Goal: Transaction & Acquisition: Book appointment/travel/reservation

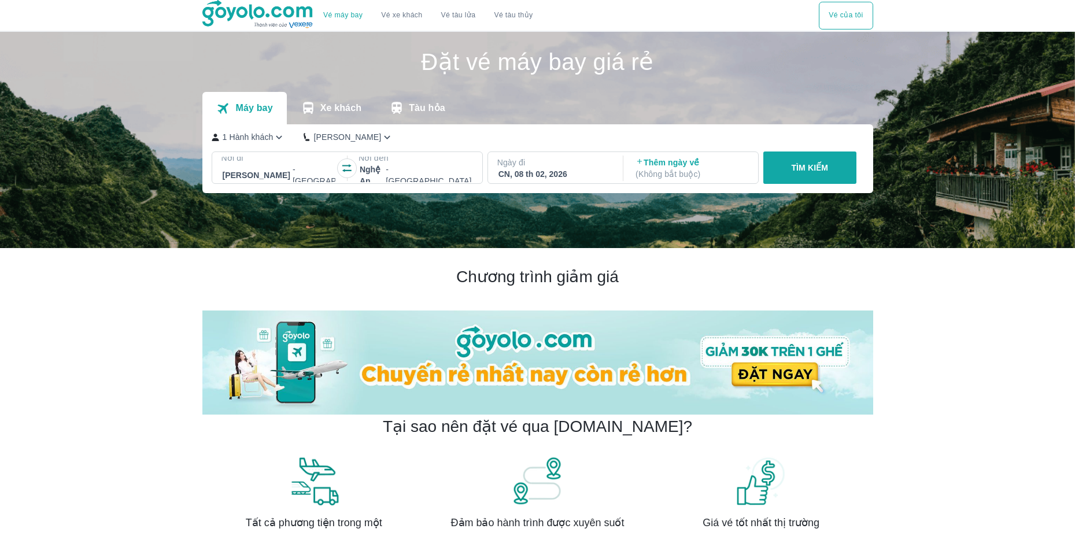
click at [805, 170] on div "TÌM KIẾM" at bounding box center [808, 167] width 98 height 32
click at [757, 167] on div "Thêm ngày về ( Không bắt buộc )" at bounding box center [691, 168] width 133 height 23
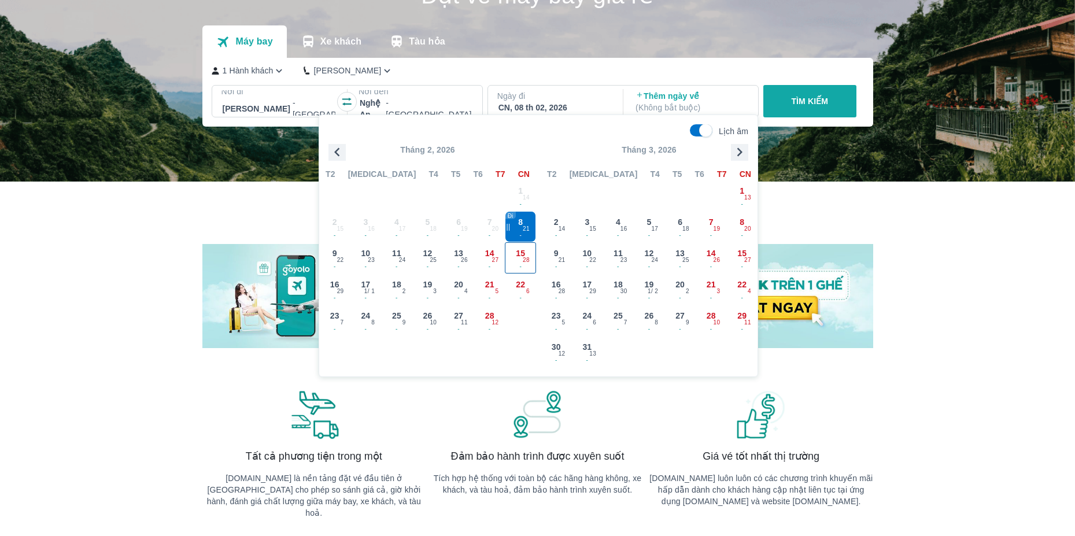
click at [527, 260] on span "28" at bounding box center [526, 260] width 7 height 9
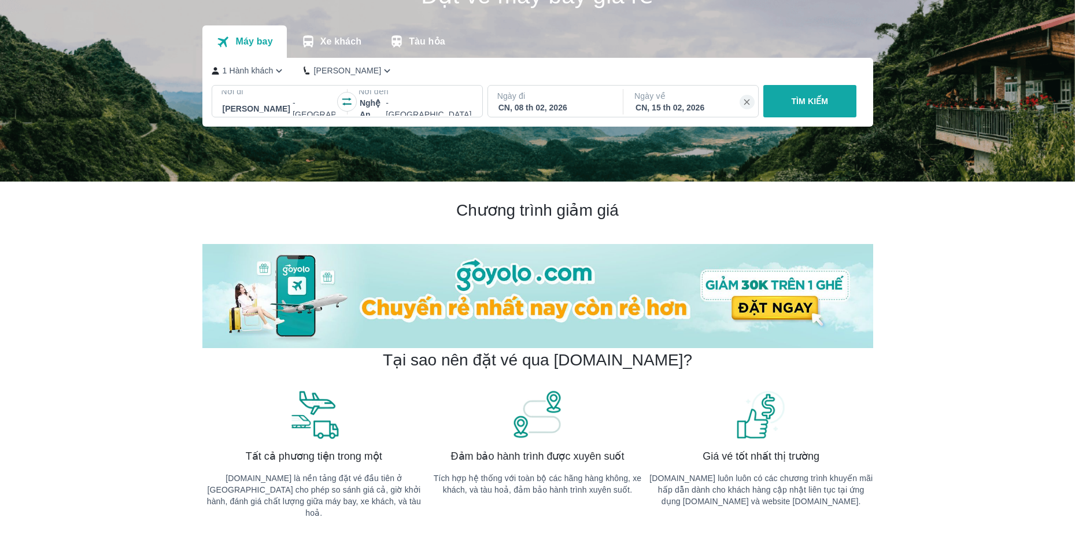
click at [830, 111] on div "TÌM KIẾM" at bounding box center [808, 101] width 98 height 32
click at [800, 105] on div "TÌM KIẾM" at bounding box center [808, 101] width 98 height 32
click at [780, 102] on div "TÌM KIẾM" at bounding box center [808, 101] width 98 height 32
click at [424, 108] on div at bounding box center [416, 109] width 112 height 14
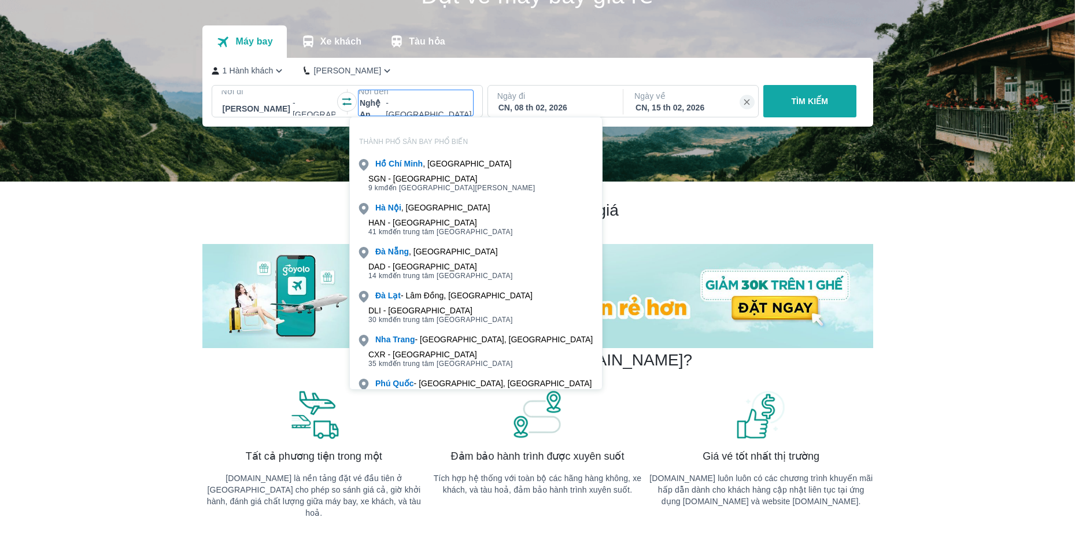
click at [425, 109] on div at bounding box center [416, 109] width 112 height 14
click at [531, 101] on p "Ngày đi" at bounding box center [554, 96] width 114 height 12
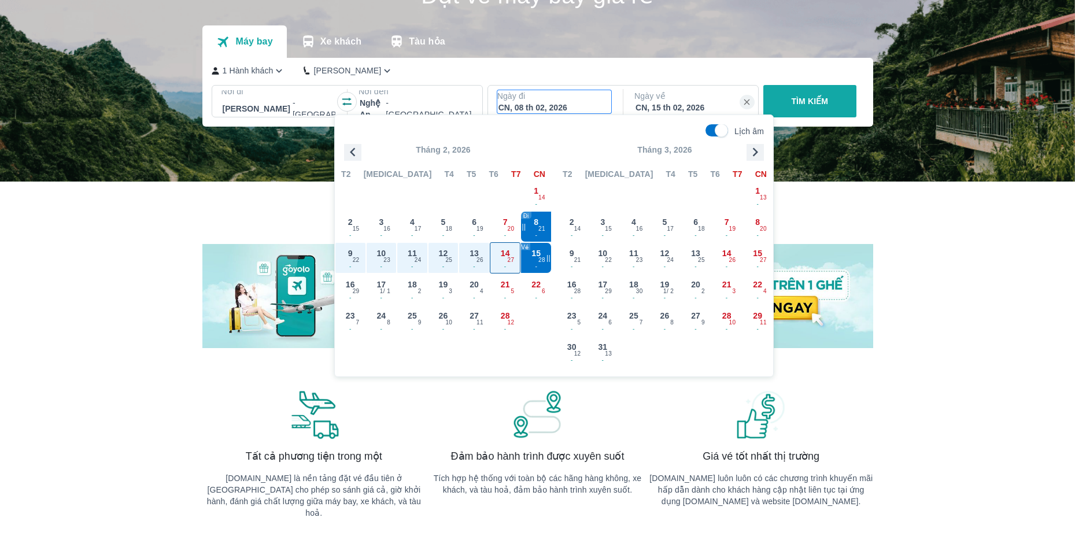
click at [510, 254] on div "14 - 27" at bounding box center [505, 258] width 30 height 30
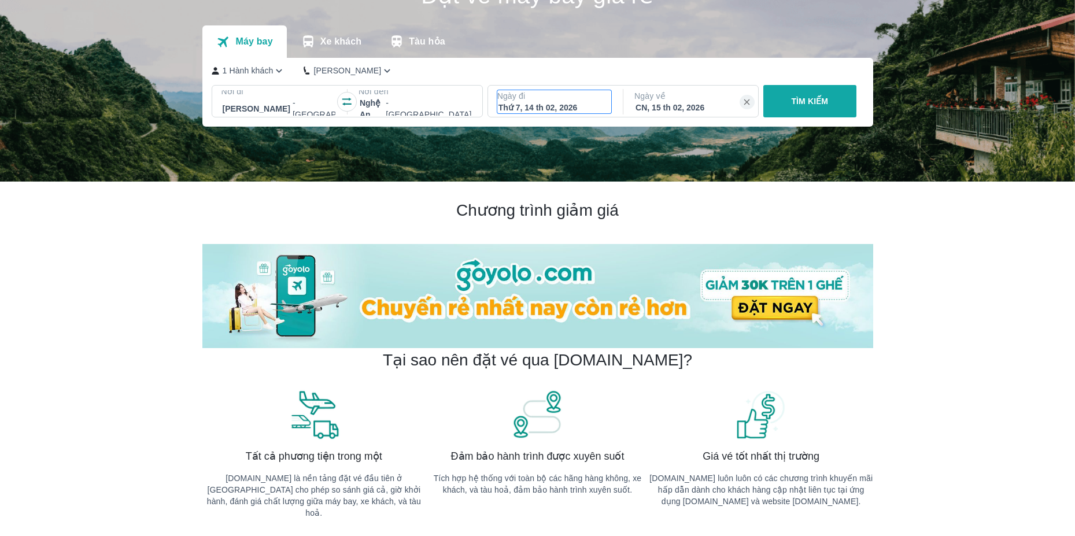
click at [565, 106] on div "Thứ 7, 14 th 02, 2026" at bounding box center [554, 108] width 112 height 12
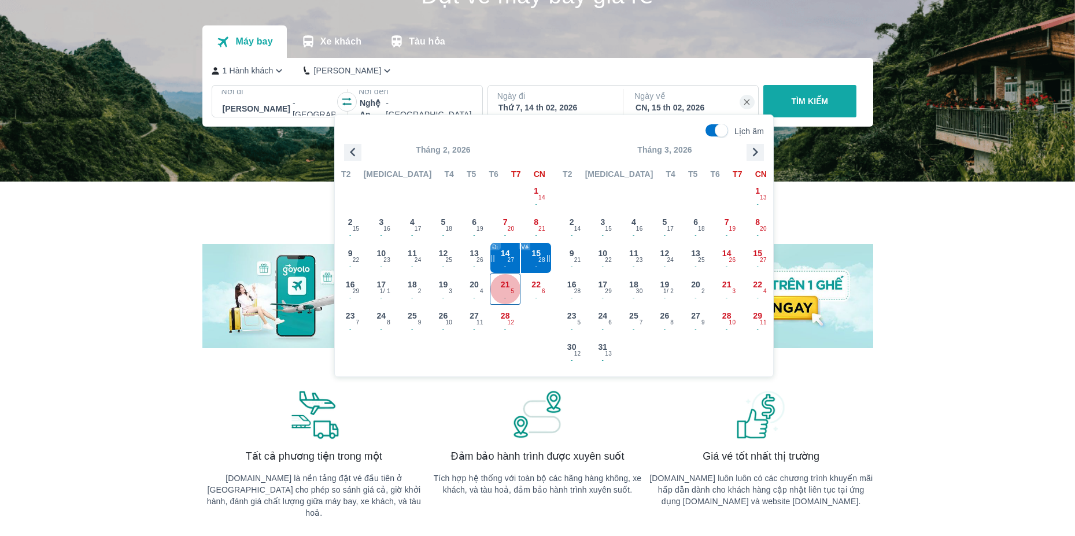
click at [519, 287] on div "21 - 5" at bounding box center [505, 289] width 30 height 30
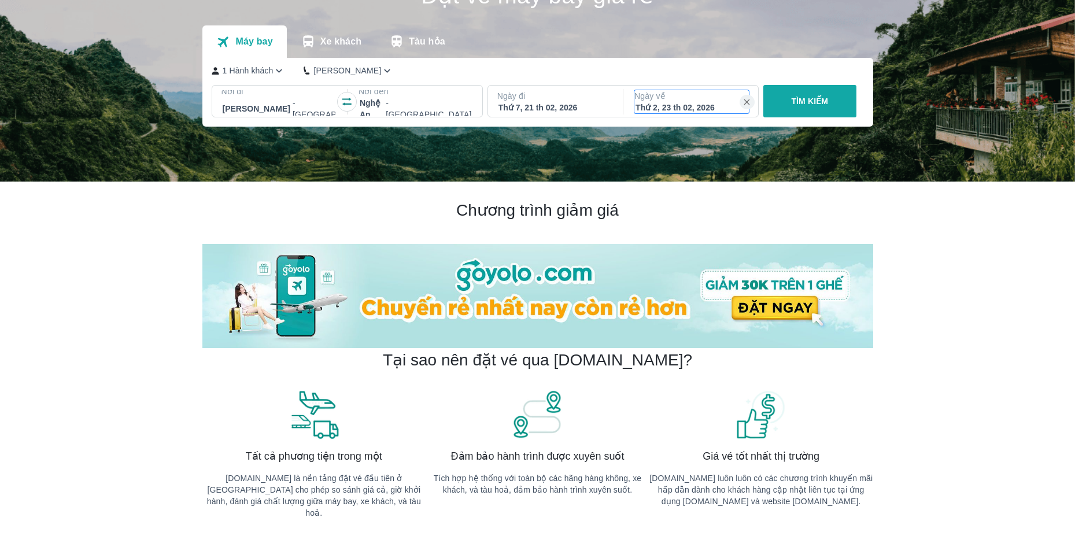
click at [677, 106] on div "Thứ 2, 23 th 02, 2026" at bounding box center [691, 108] width 112 height 12
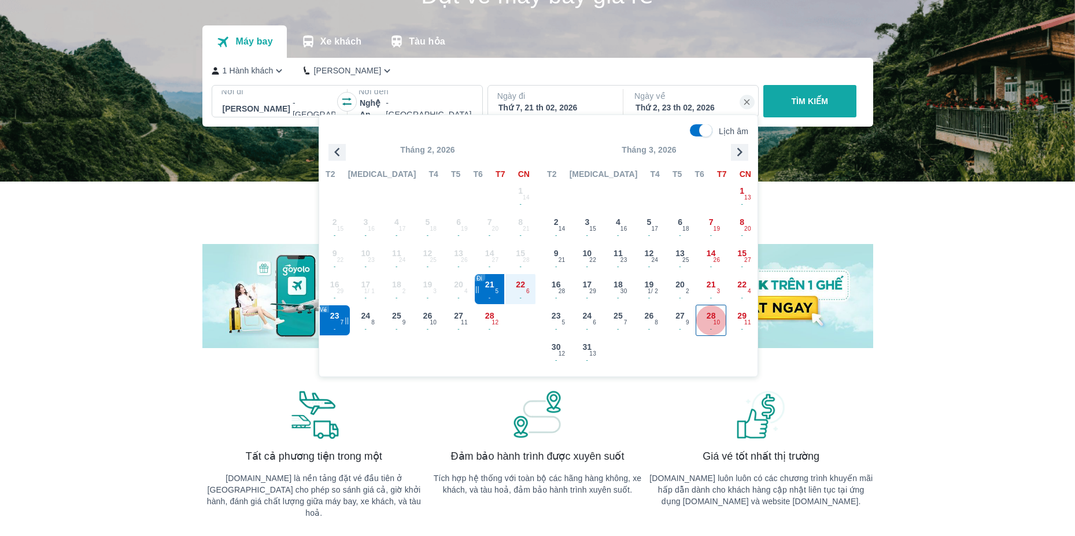
click at [717, 316] on div "28 - 10" at bounding box center [711, 320] width 30 height 30
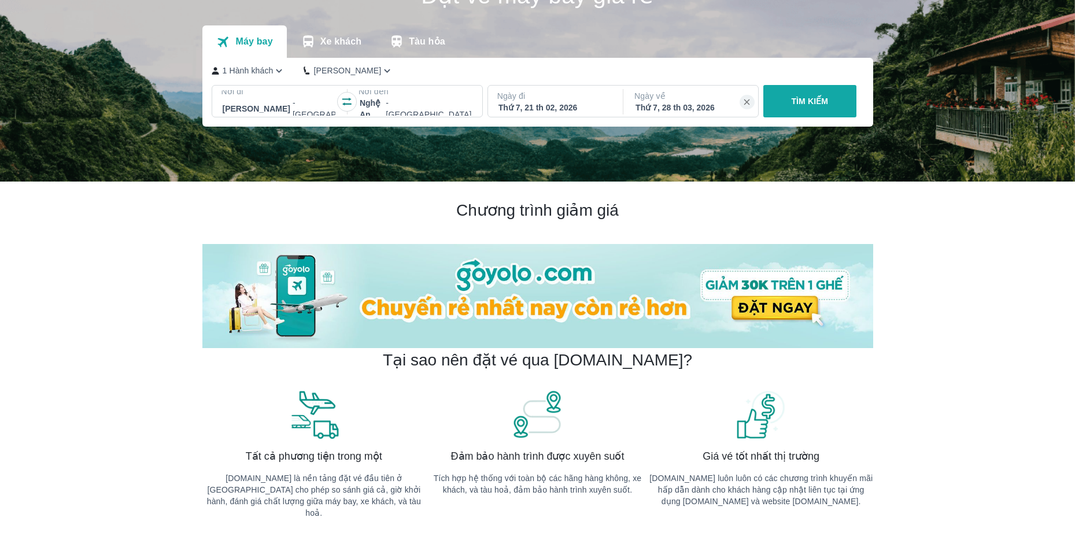
click at [807, 105] on div "TÌM KIẾM" at bounding box center [808, 101] width 98 height 32
click at [698, 108] on div "Thứ 7, 28 th 03, 2026" at bounding box center [691, 108] width 112 height 12
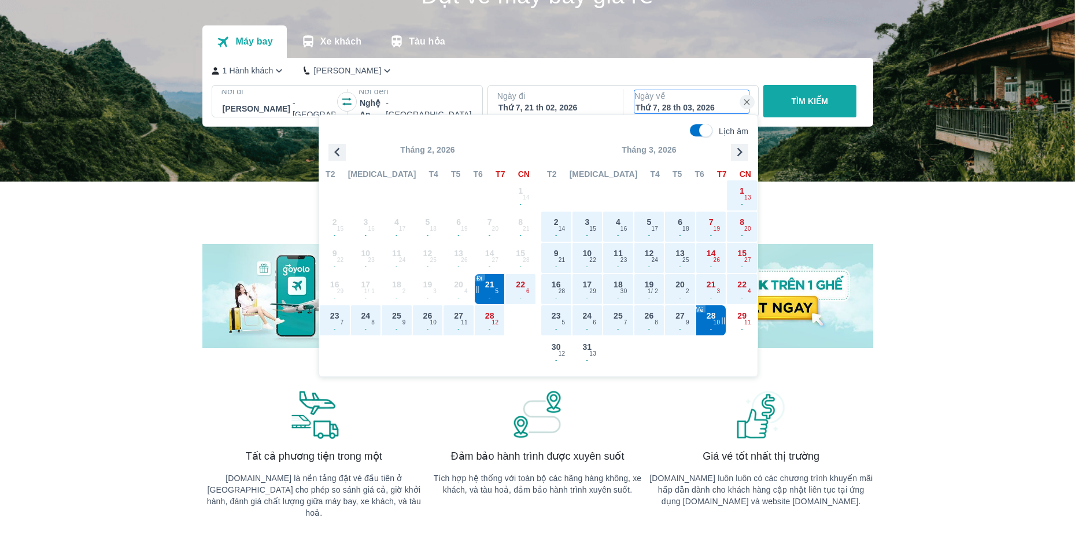
click at [698, 108] on div "Thứ 7, 28 th 03, 2026" at bounding box center [691, 108] width 112 height 12
click at [841, 103] on div "TÌM KIẾM" at bounding box center [808, 101] width 98 height 32
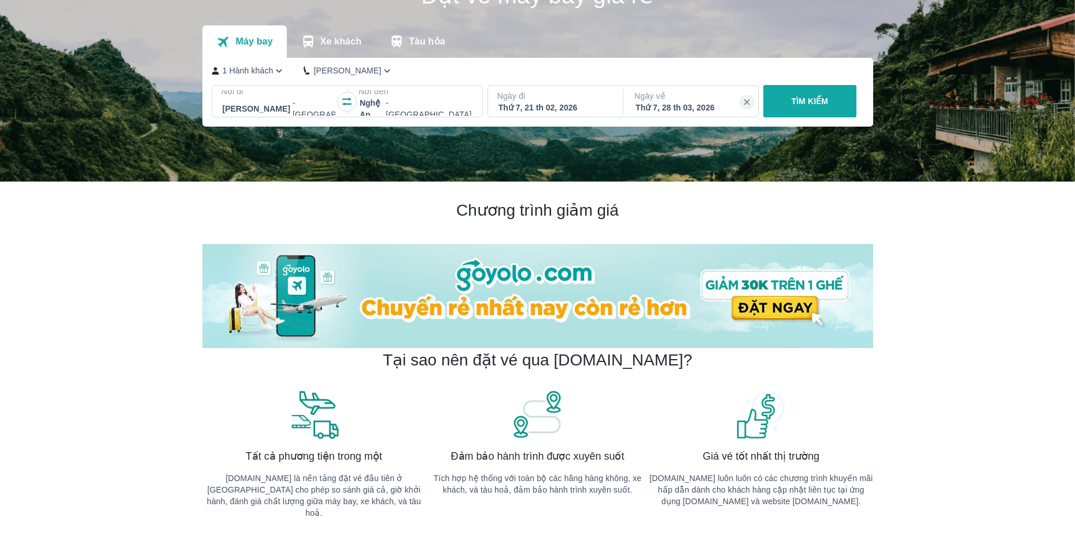
click at [841, 103] on div "TÌM KIẾM" at bounding box center [808, 101] width 98 height 32
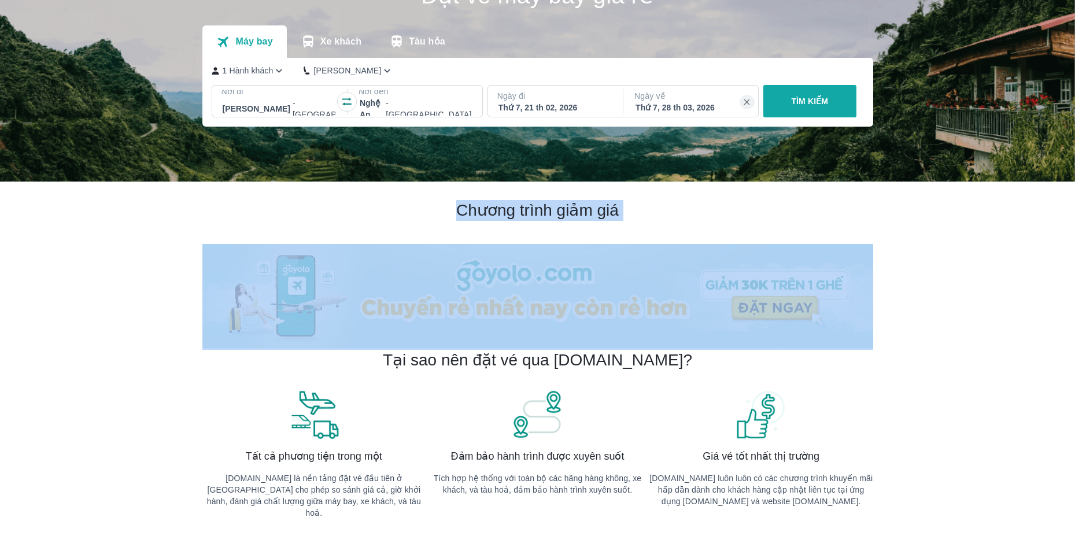
click at [841, 103] on div "TÌM KIẾM" at bounding box center [808, 101] width 98 height 32
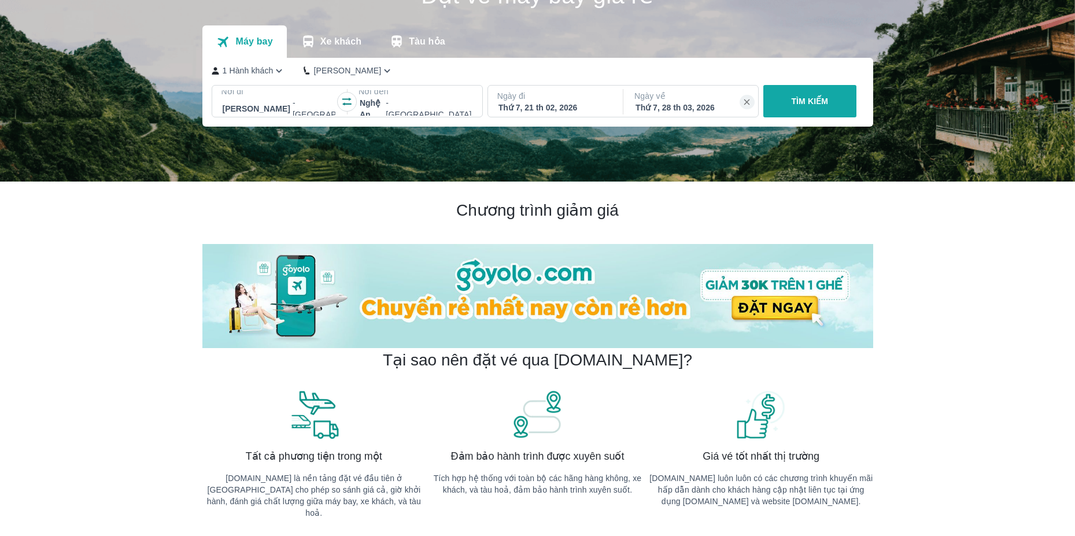
click at [841, 103] on div "TÌM KIẾM" at bounding box center [808, 101] width 98 height 32
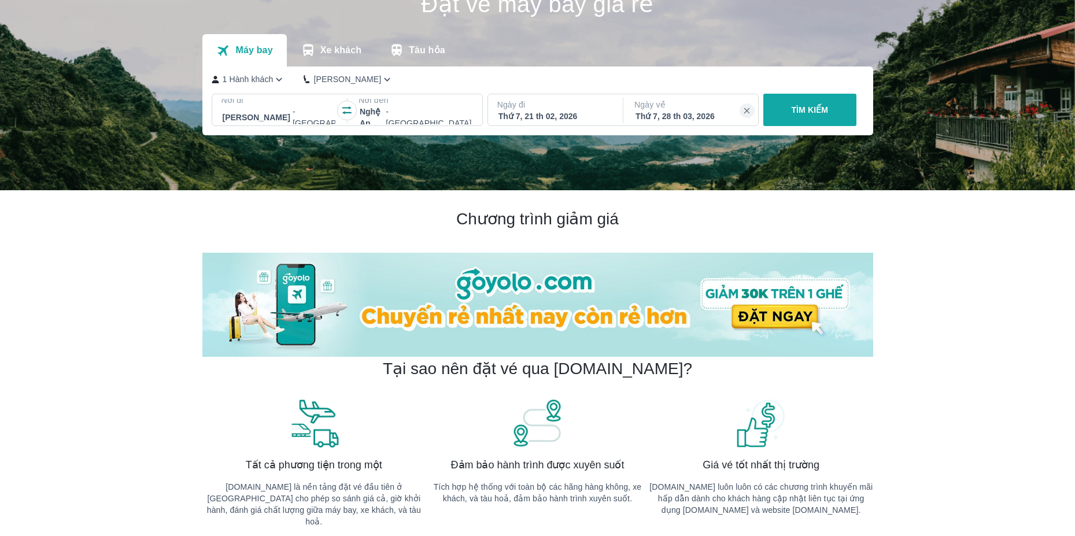
scroll to position [0, 0]
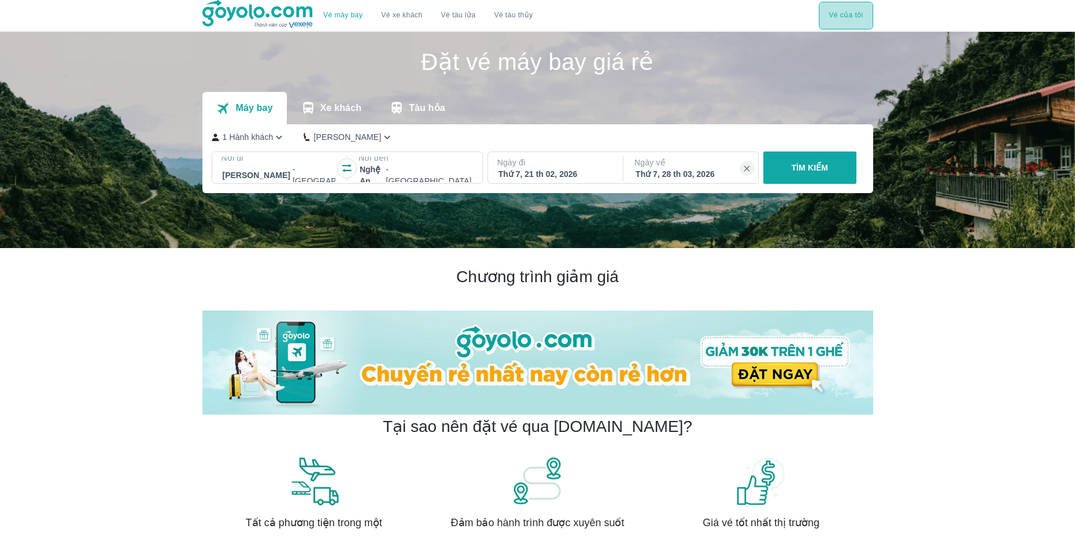
click at [835, 18] on button "Vé của tôi" at bounding box center [846, 16] width 54 height 28
click at [249, 134] on p "1 Hành khách" at bounding box center [248, 137] width 51 height 12
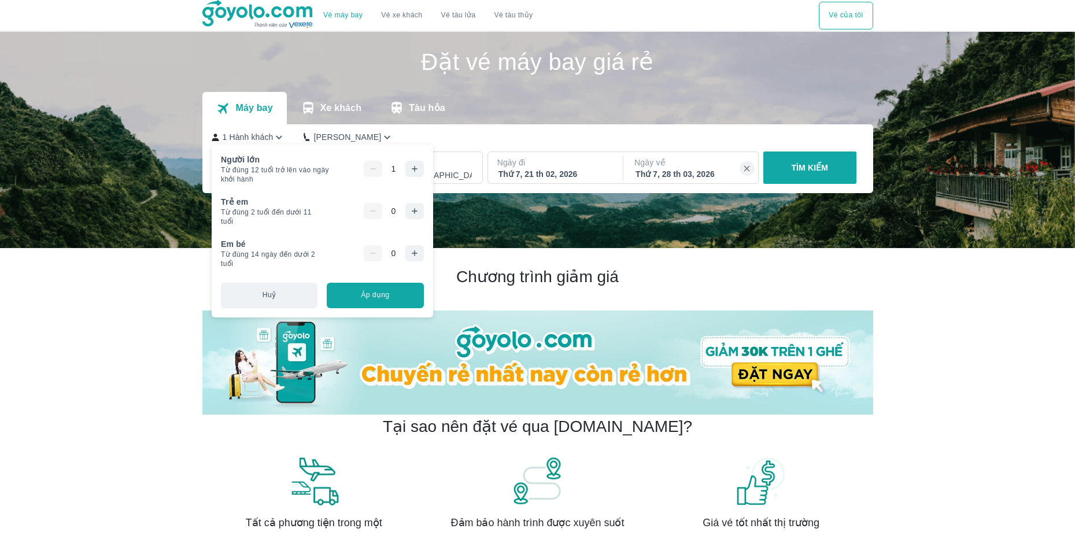
click at [249, 134] on p "1 Hành khách" at bounding box center [248, 137] width 51 height 12
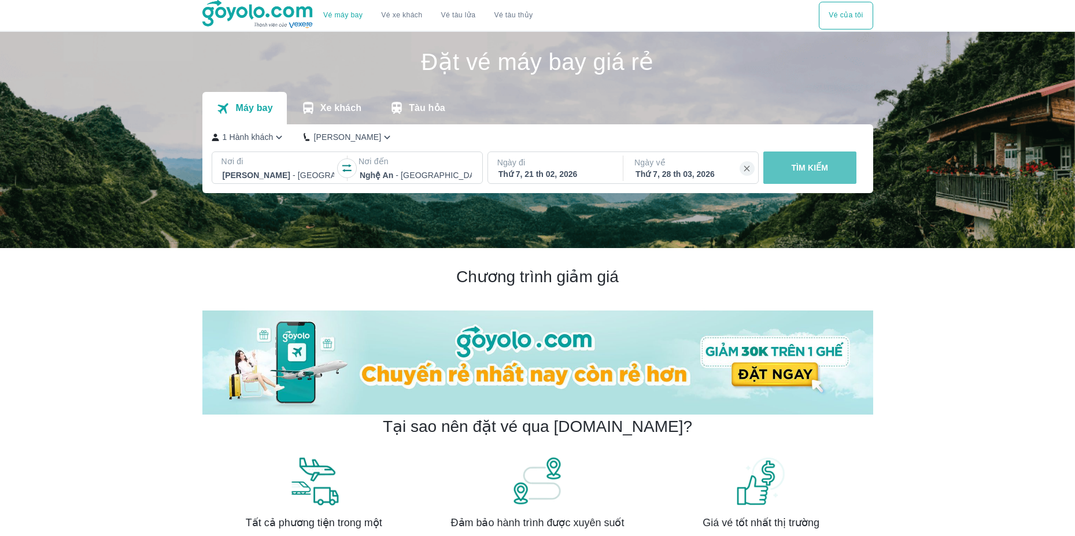
click at [802, 165] on p "TÌM KIẾM" at bounding box center [809, 168] width 37 height 12
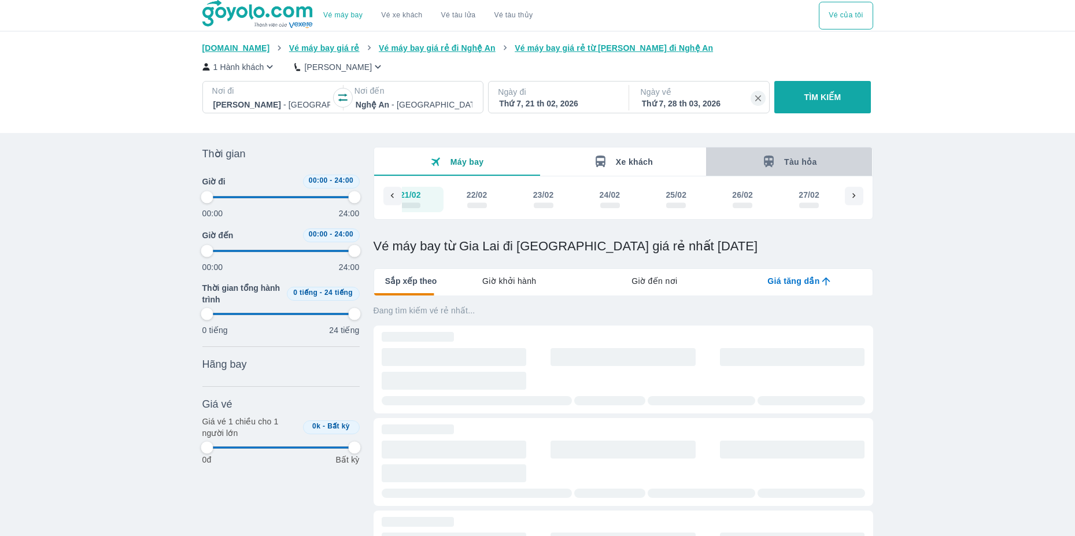
click at [802, 165] on span "Tàu hỏa" at bounding box center [800, 161] width 33 height 9
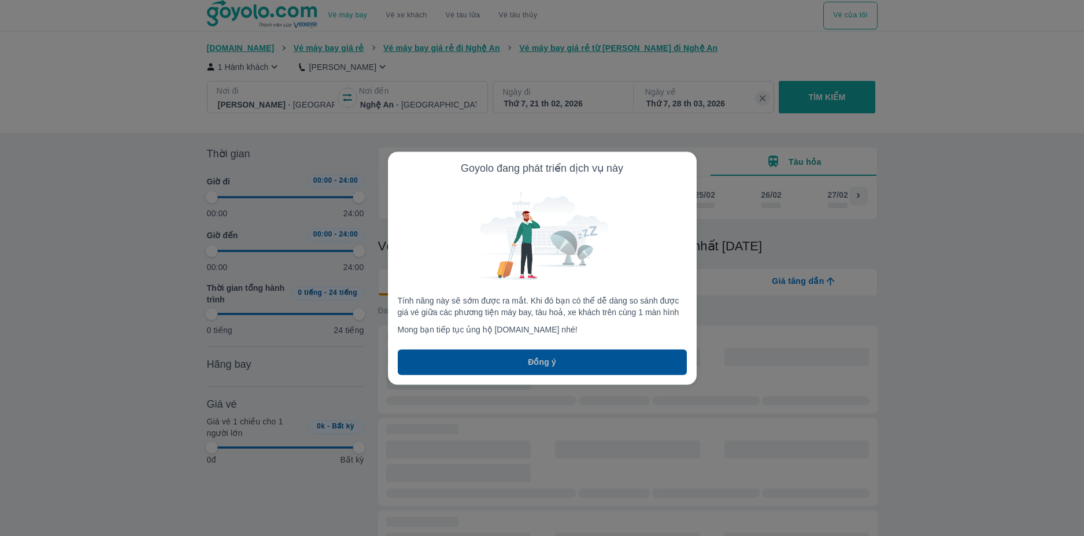
click at [559, 365] on button "Đồng ý" at bounding box center [542, 361] width 289 height 25
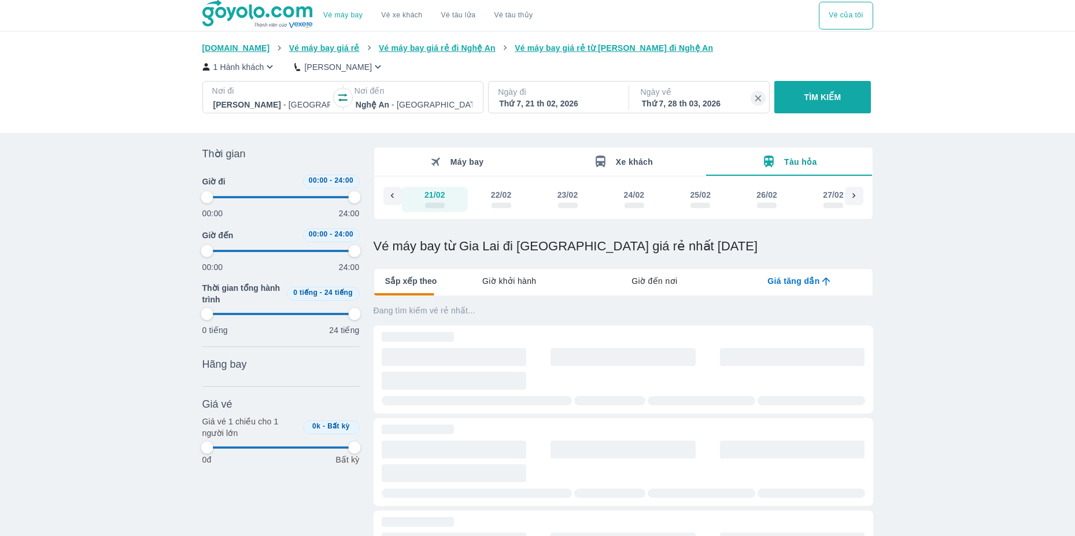
type input "97.9166666666667"
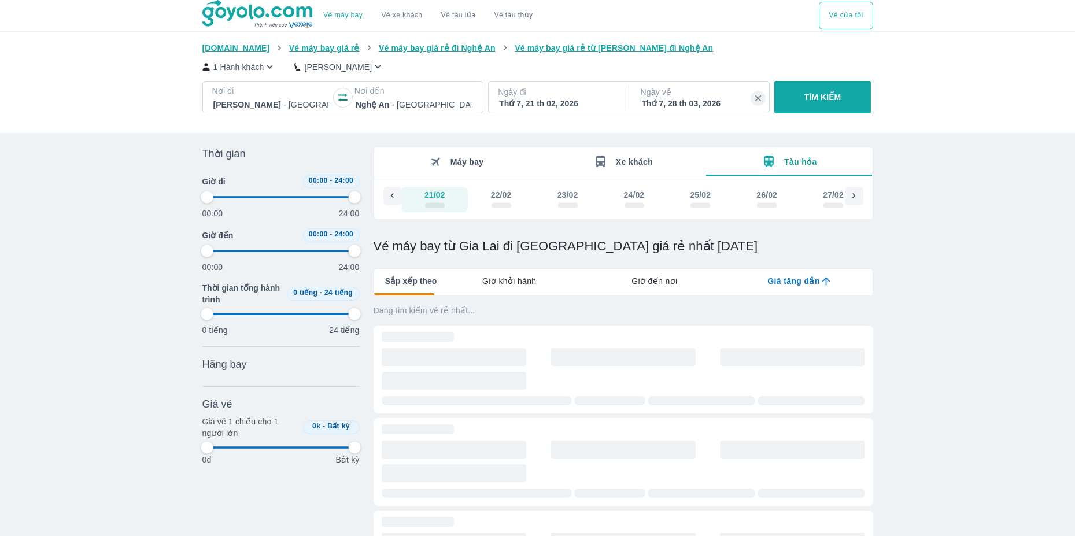
type input "97.9166666666667"
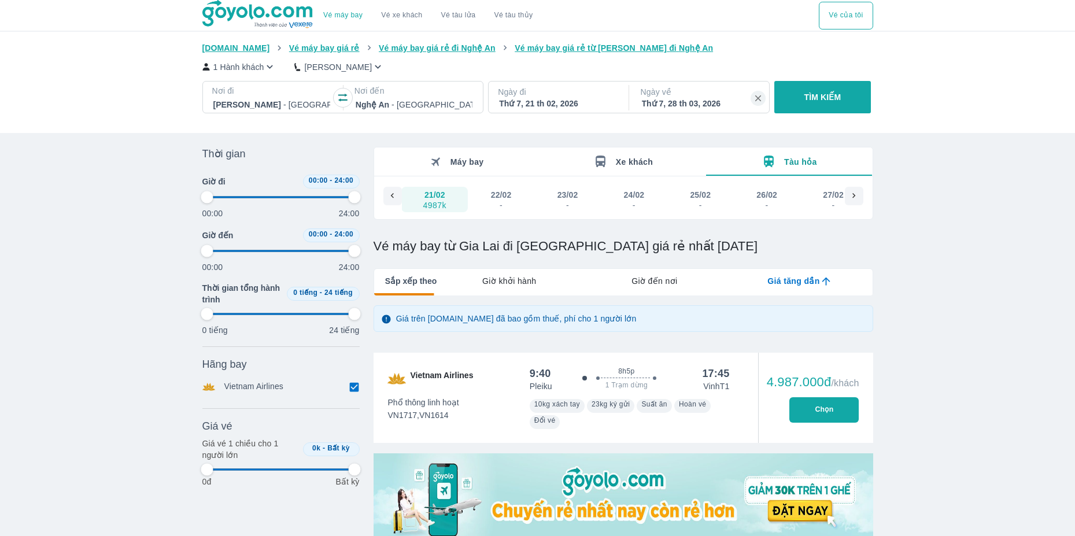
type input "97.9166666666667"
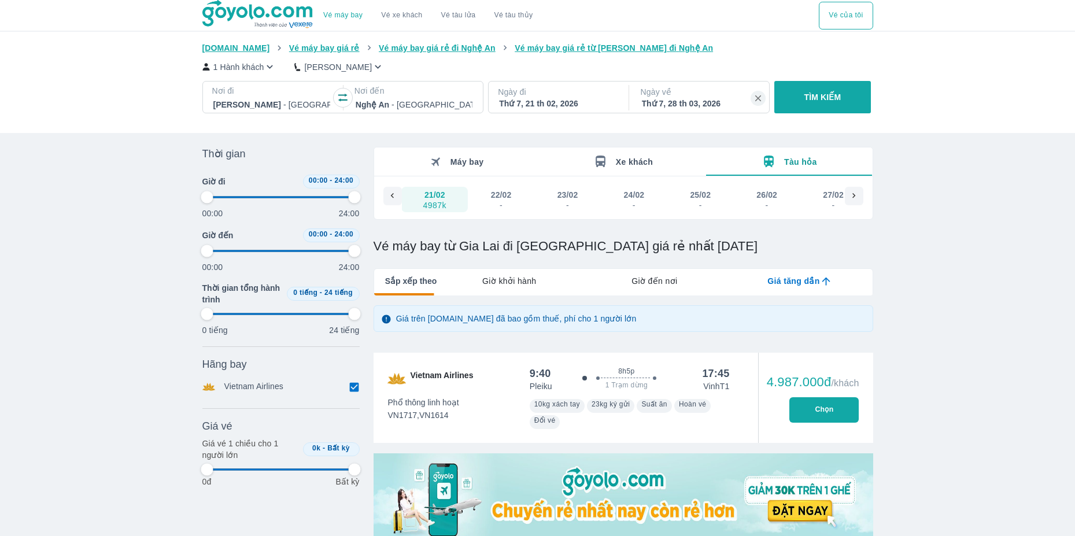
type input "97.9166666666667"
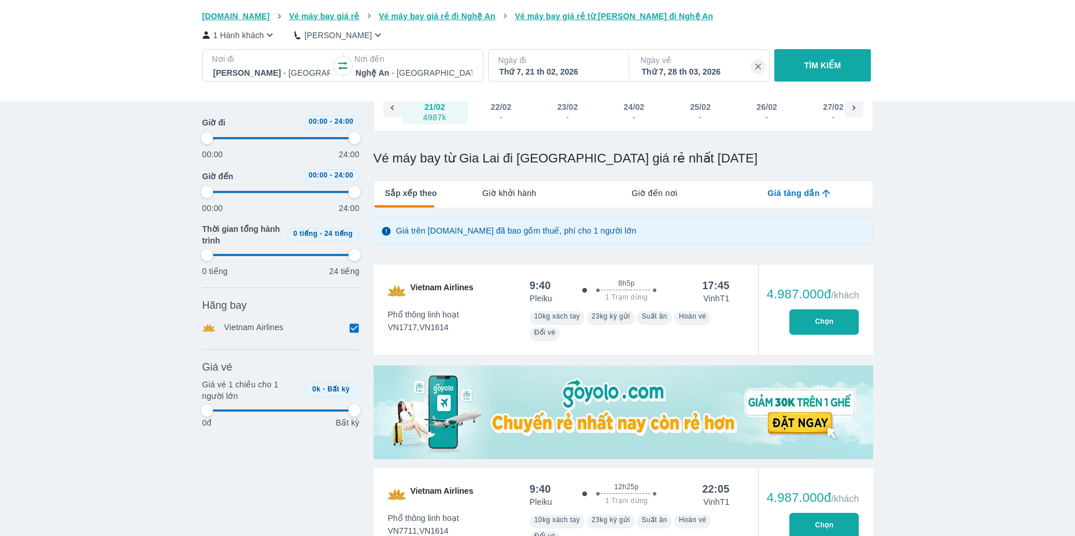
scroll to position [231, 0]
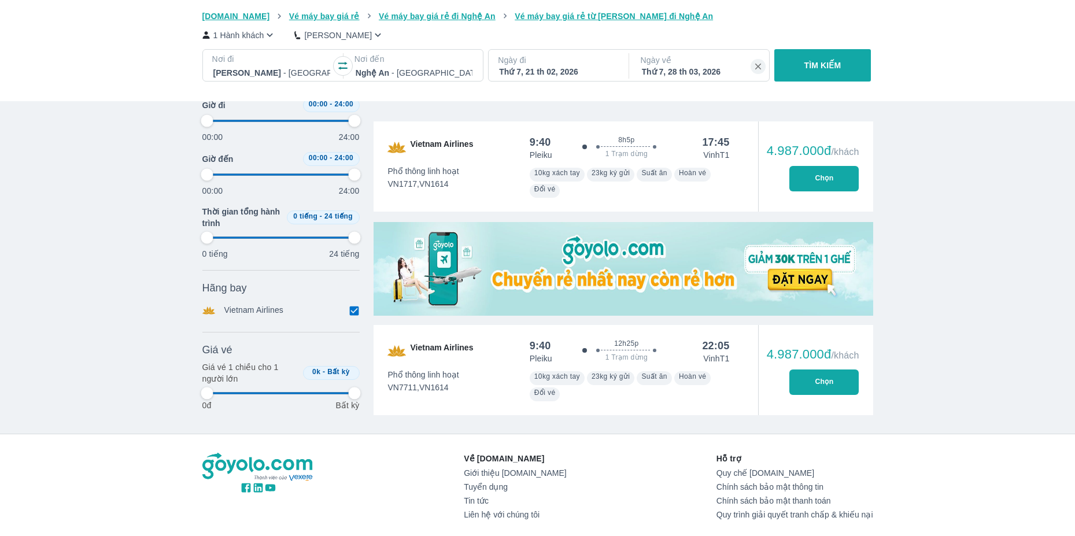
type input "97.9166666666667"
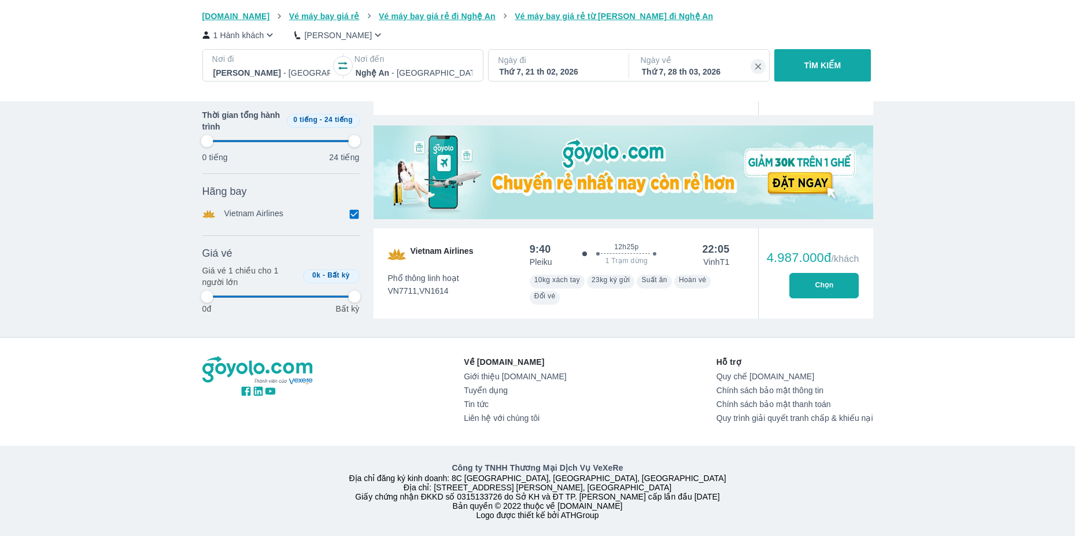
type input "97.9166666666667"
